Goal: Task Accomplishment & Management: Use online tool/utility

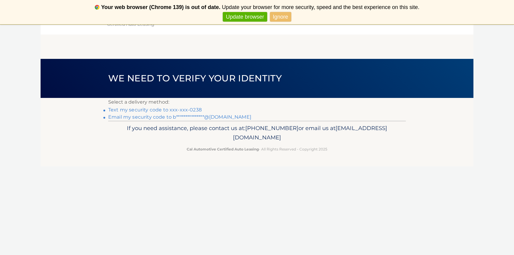
click at [193, 109] on link "Text my security code to xxx-xxx-0238" at bounding box center [155, 110] width 94 height 6
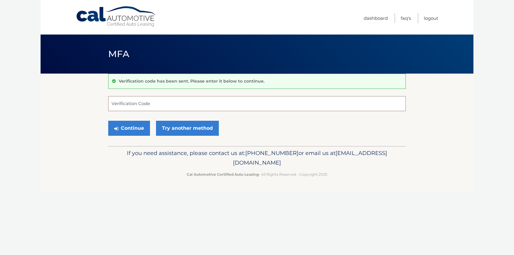
click at [142, 103] on input "Verification Code" at bounding box center [257, 103] width 298 height 15
type input "649590"
click at [173, 132] on link "Try another method" at bounding box center [187, 128] width 63 height 15
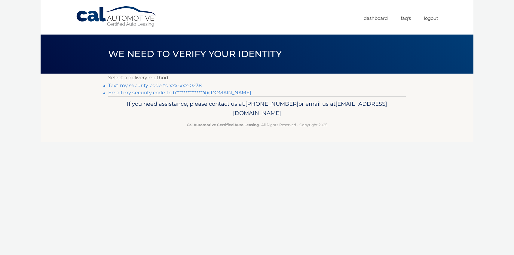
click at [166, 86] on link "Text my security code to xxx-xxx-0238" at bounding box center [155, 86] width 94 height 6
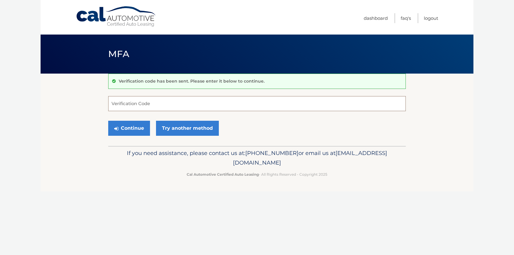
click at [136, 109] on input "Verification Code" at bounding box center [257, 103] width 298 height 15
type input "161004"
click at [119, 127] on button "Continue" at bounding box center [129, 128] width 42 height 15
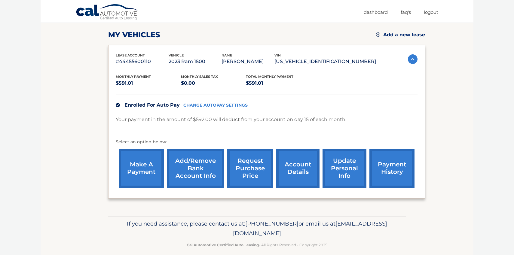
scroll to position [80, 0]
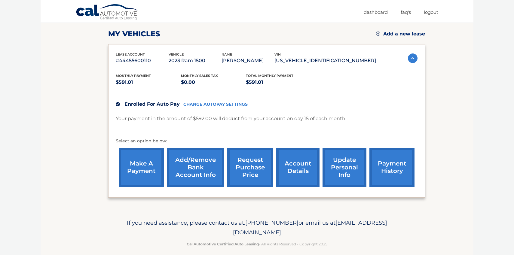
click at [256, 175] on link "request purchase price" at bounding box center [250, 167] width 46 height 39
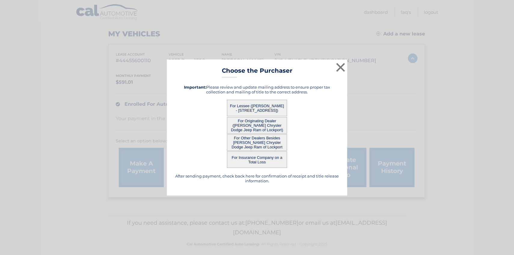
click at [277, 109] on button "For Lessee ([PERSON_NAME] - [STREET_ADDRESS])" at bounding box center [257, 108] width 60 height 17
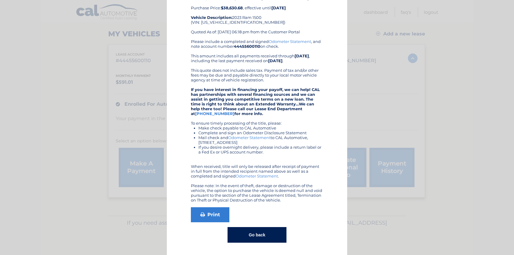
scroll to position [0, 0]
